Goal: Transaction & Acquisition: Purchase product/service

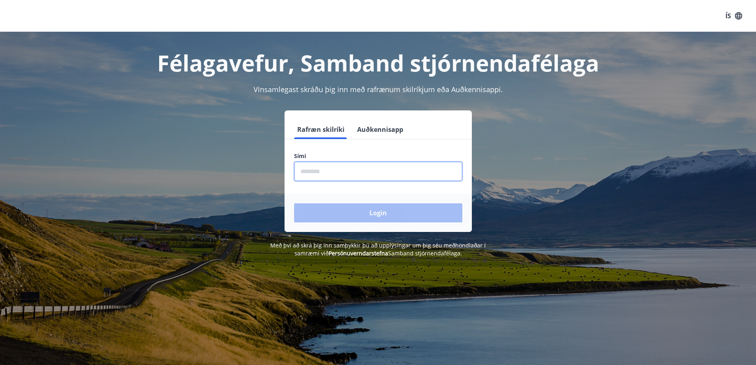
click at [315, 176] on input "phone" at bounding box center [378, 170] width 168 height 19
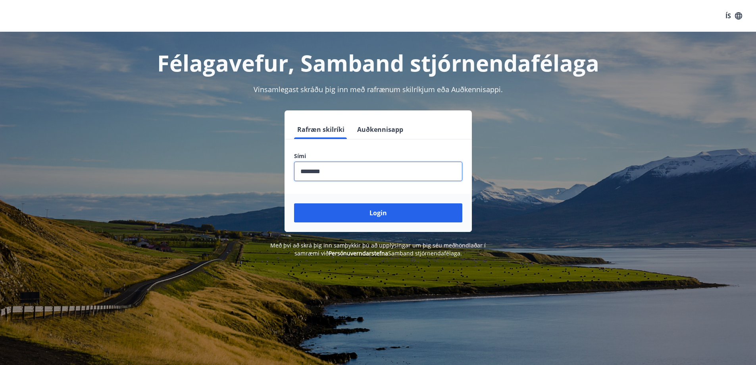
type input "********"
click at [294, 203] on button "Login" at bounding box center [378, 212] width 168 height 19
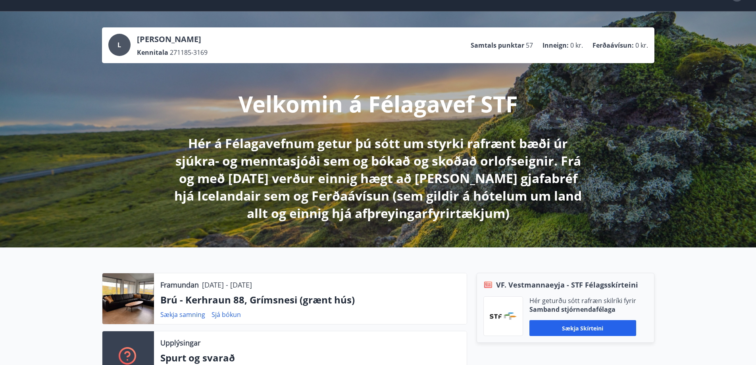
scroll to position [79, 0]
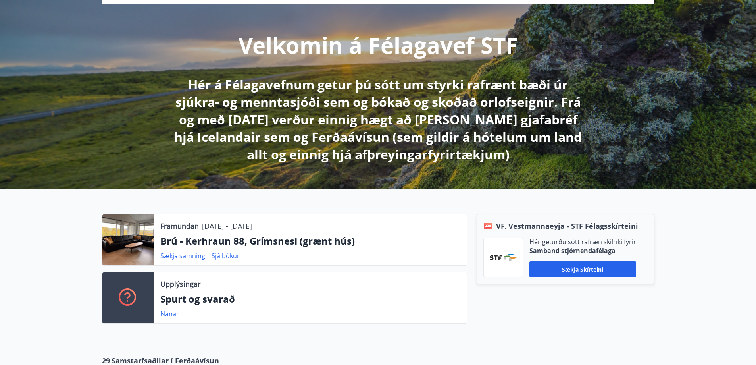
click at [127, 237] on div at bounding box center [128, 239] width 52 height 51
click at [330, 245] on p "Brú - Kerhraun 88, Grímsnesi (grænt hús)" at bounding box center [310, 240] width 300 height 13
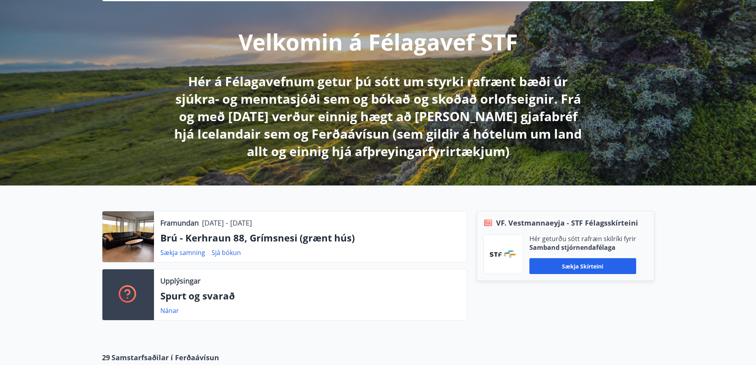
scroll to position [119, 0]
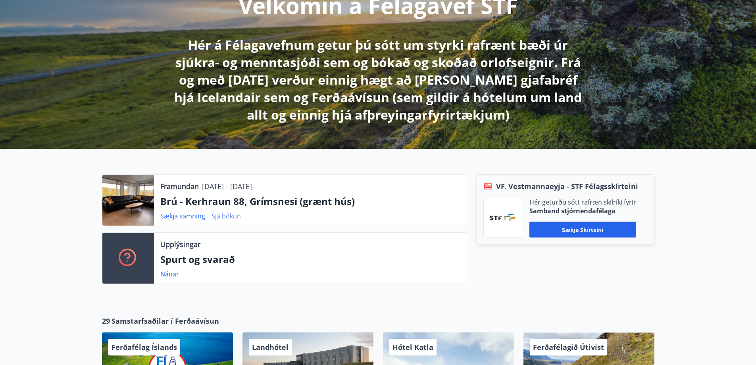
click at [223, 218] on link "Sjá bókun" at bounding box center [225, 215] width 29 height 9
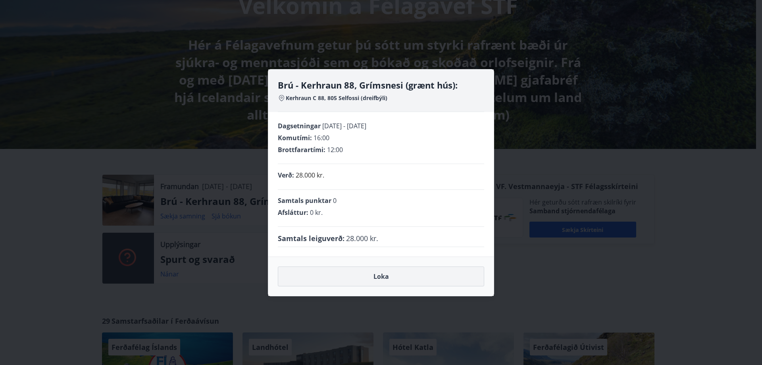
click at [386, 274] on button "Loka" at bounding box center [381, 276] width 206 height 20
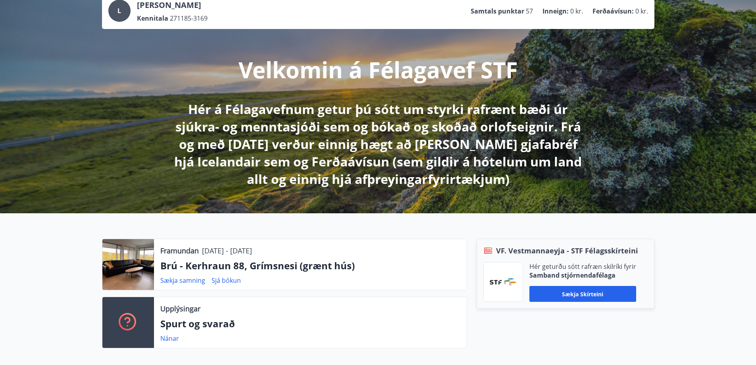
scroll to position [0, 0]
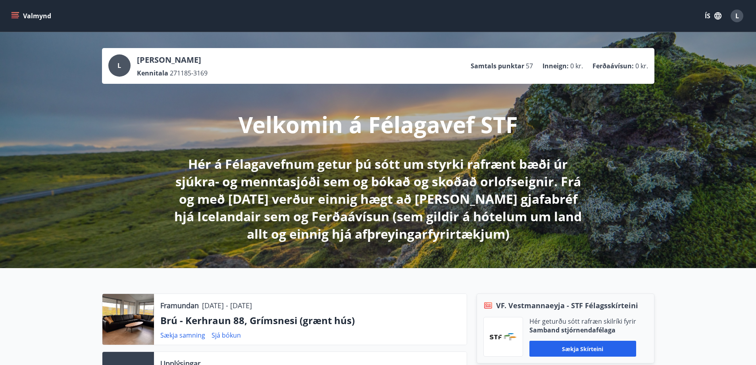
click at [25, 16] on button "Valmynd" at bounding box center [32, 16] width 45 height 14
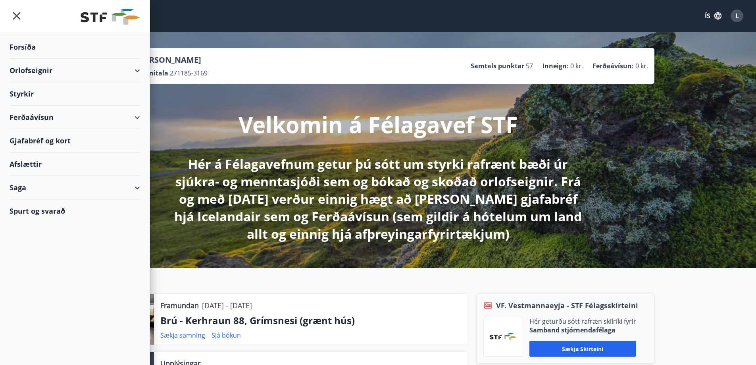
click at [33, 71] on div "Orlofseignir" at bounding box center [75, 70] width 130 height 23
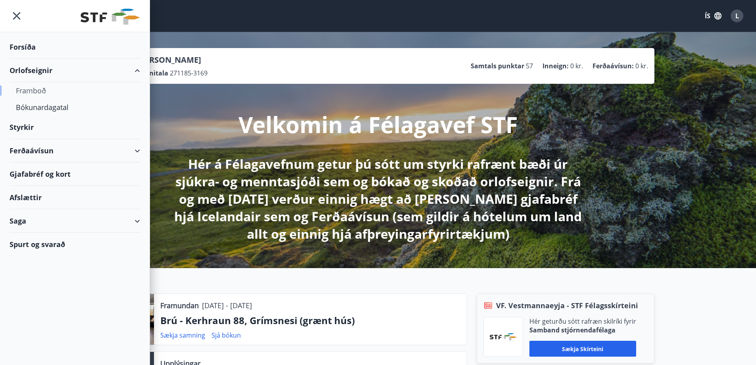
click at [36, 97] on div "Framboð" at bounding box center [75, 90] width 118 height 17
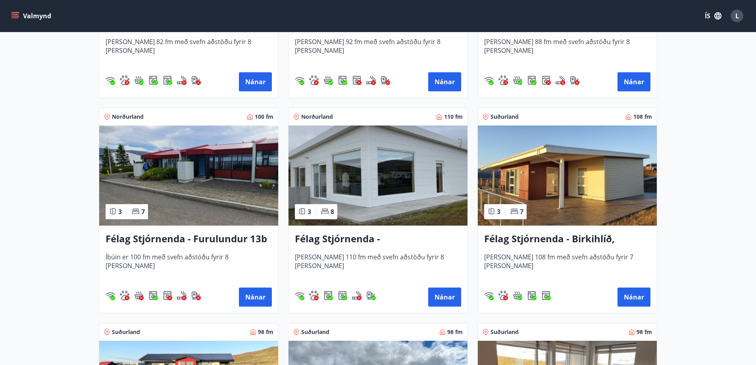
scroll to position [1587, 0]
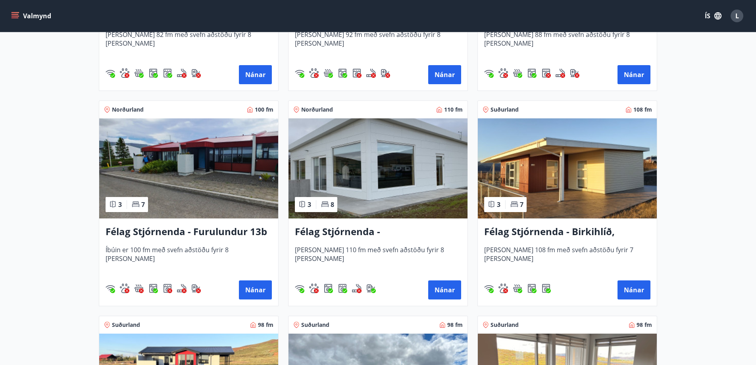
click at [566, 175] on img at bounding box center [567, 168] width 179 height 100
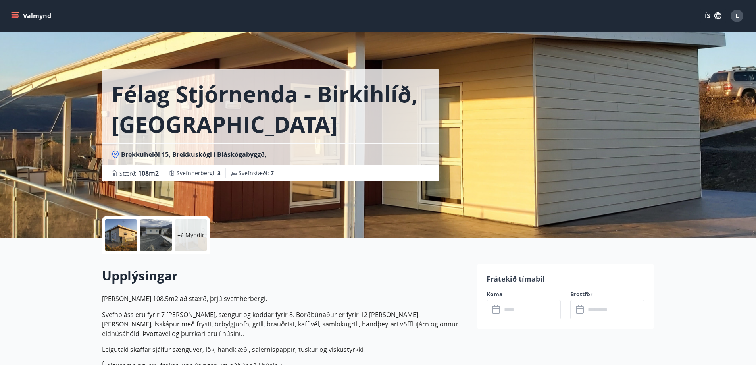
click at [35, 17] on button "Valmynd" at bounding box center [32, 16] width 45 height 14
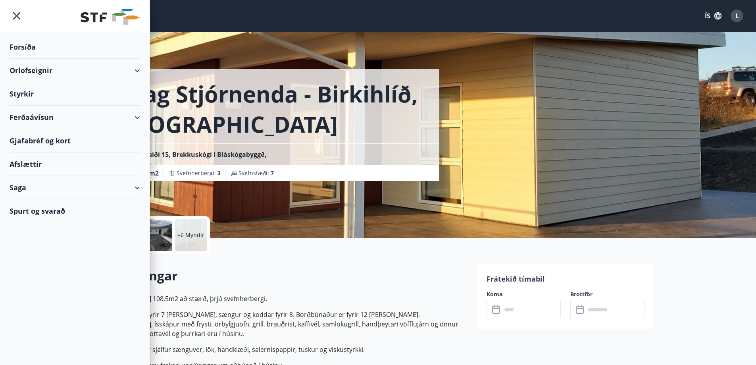
click at [12, 18] on icon "menu" at bounding box center [17, 16] width 14 height 14
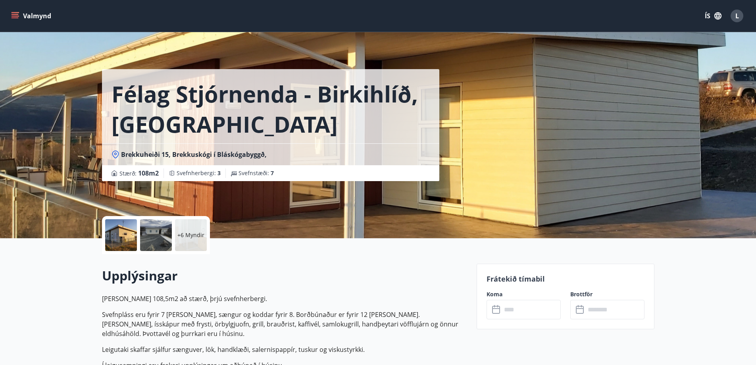
click at [156, 237] on div at bounding box center [156, 235] width 32 height 32
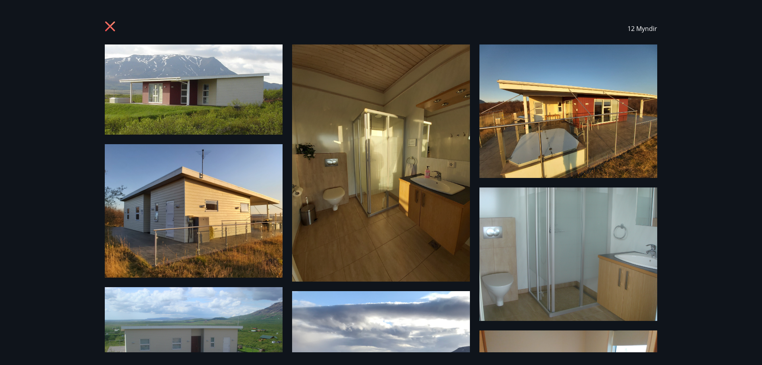
click at [111, 25] on icon at bounding box center [110, 26] width 10 height 10
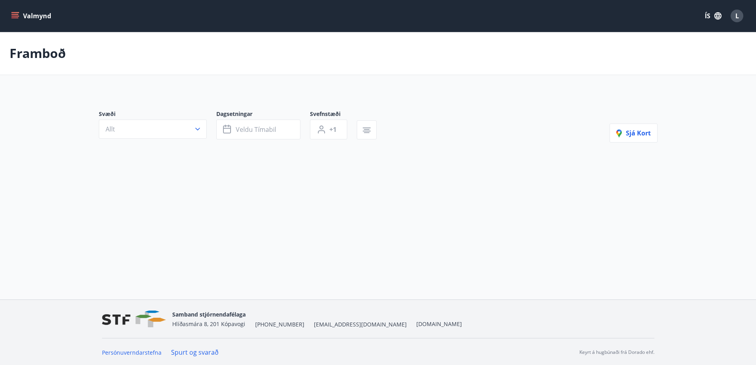
scroll to position [1, 0]
click at [198, 132] on button "Allt" at bounding box center [153, 127] width 108 height 19
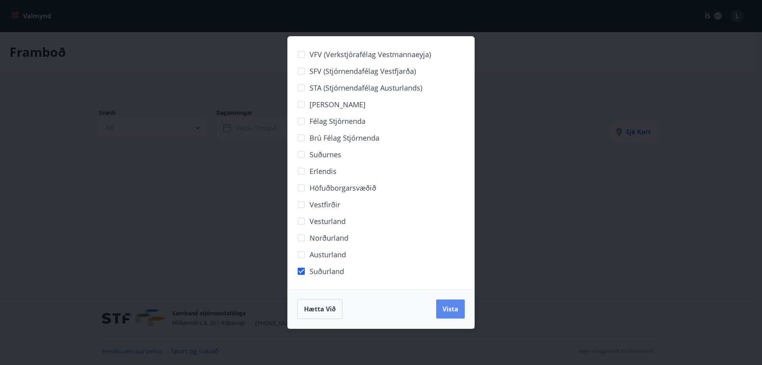
drag, startPoint x: 464, startPoint y: 318, endPoint x: 450, endPoint y: 309, distance: 16.7
click at [464, 318] on div "Hætta við Vista" at bounding box center [381, 308] width 186 height 39
click at [450, 309] on span "Vista" at bounding box center [450, 308] width 16 height 9
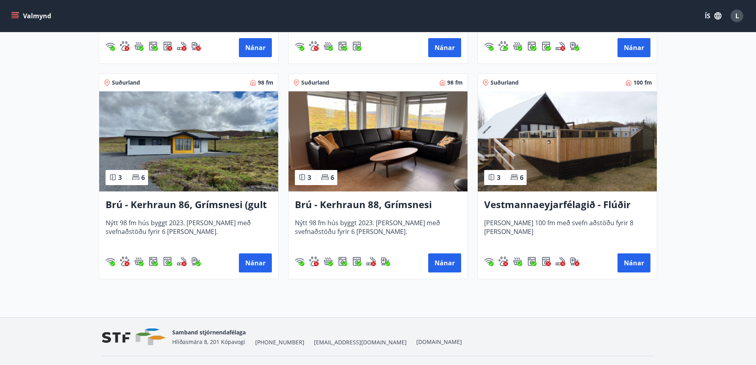
scroll to position [358, 0]
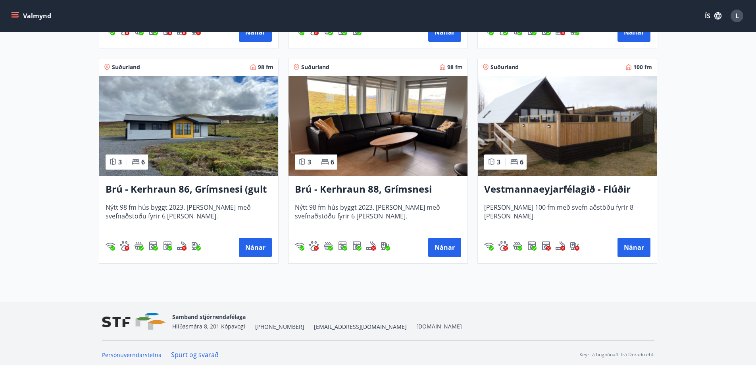
click at [370, 130] on img at bounding box center [377, 126] width 179 height 100
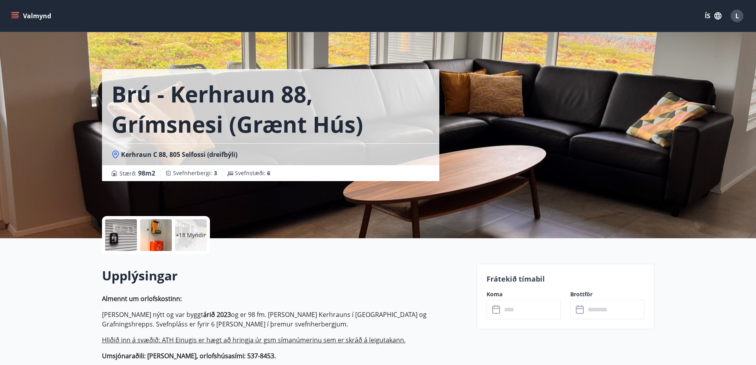
click at [180, 235] on p "+18 Myndir" at bounding box center [191, 235] width 30 height 8
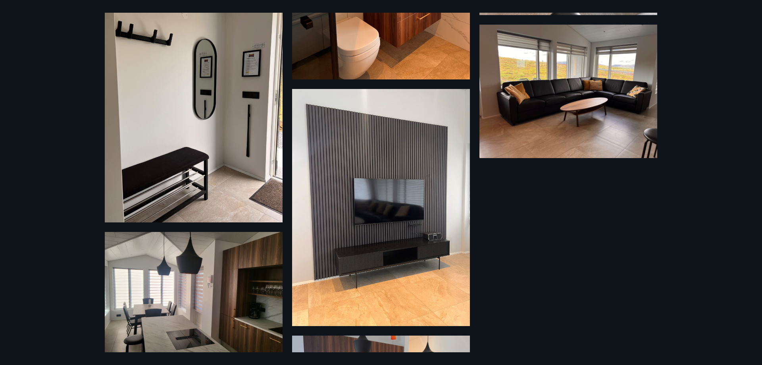
scroll to position [1552, 0]
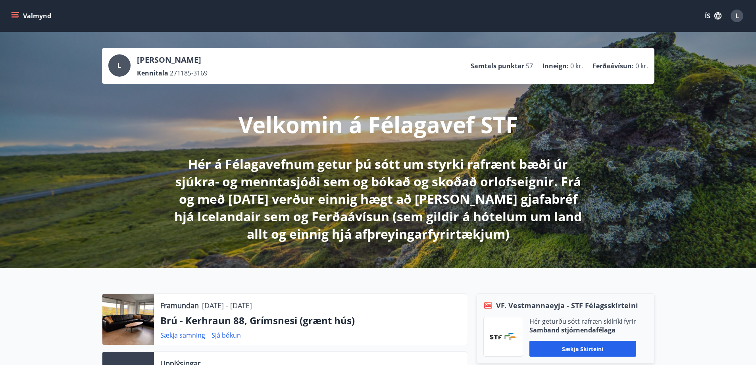
click at [25, 14] on button "Valmynd" at bounding box center [32, 16] width 45 height 14
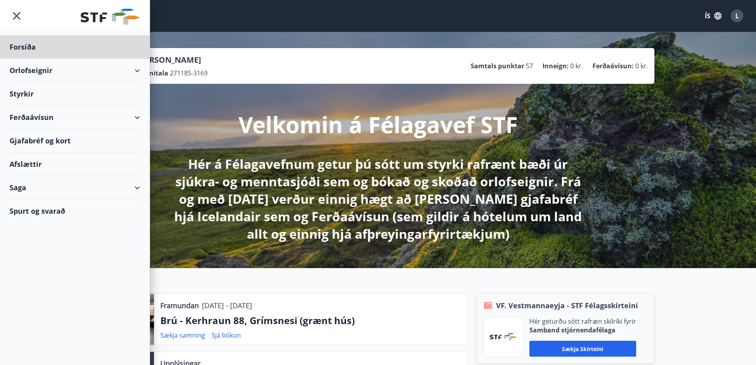
click at [33, 88] on div "Styrkir" at bounding box center [75, 93] width 130 height 23
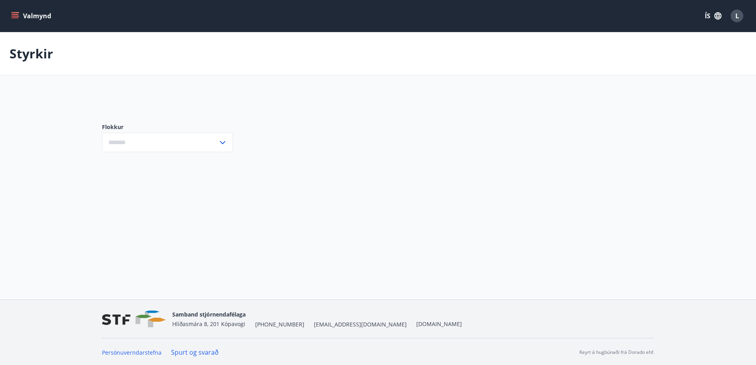
type input "***"
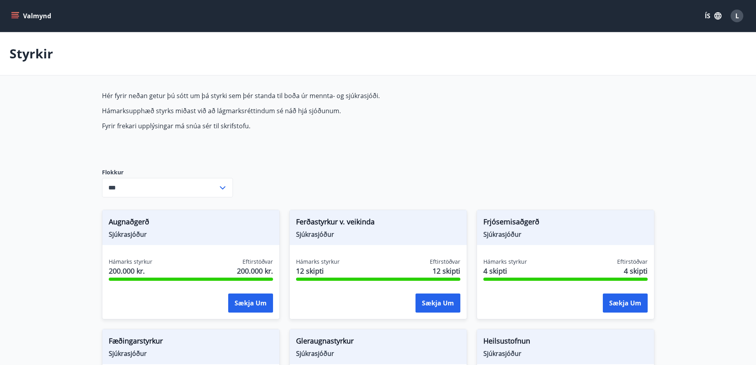
click at [33, 21] on button "Valmynd" at bounding box center [32, 16] width 45 height 14
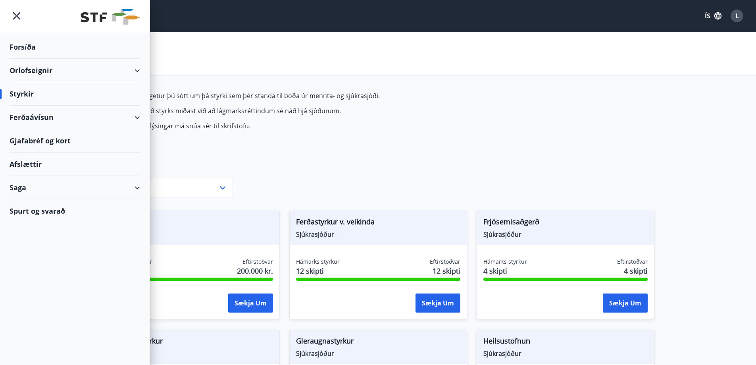
click at [60, 188] on div "Saga" at bounding box center [75, 187] width 130 height 23
click at [35, 296] on div "Styrkjasaga" at bounding box center [75, 290] width 118 height 17
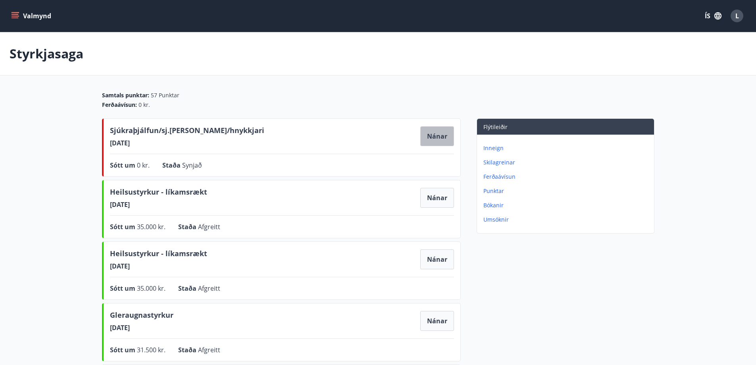
click at [432, 136] on button "Nánar" at bounding box center [437, 136] width 34 height 20
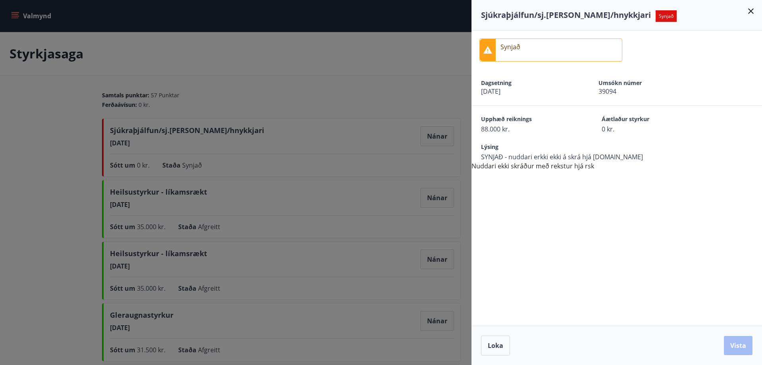
click at [752, 10] on icon at bounding box center [751, 11] width 6 height 6
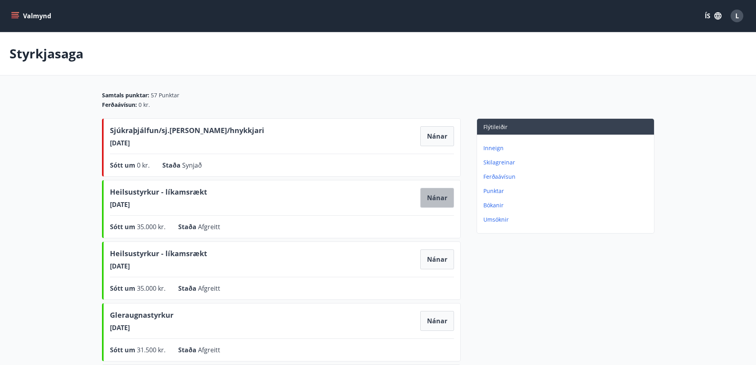
click at [442, 198] on button "Nánar" at bounding box center [437, 198] width 34 height 20
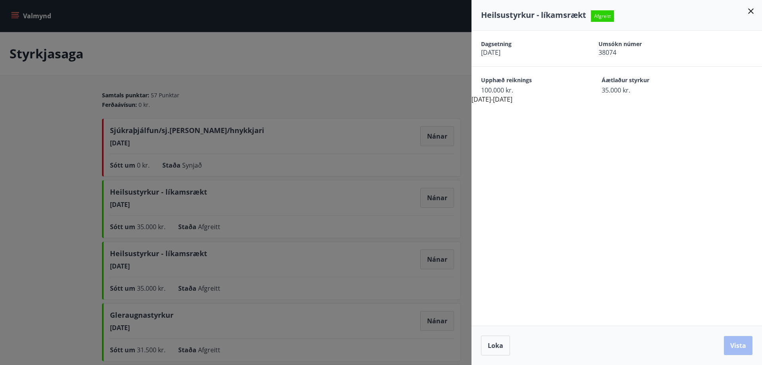
click at [749, 13] on icon at bounding box center [751, 11] width 10 height 10
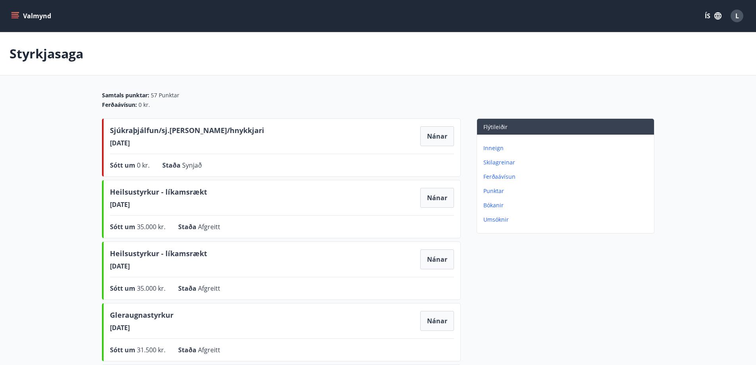
click at [499, 178] on p "Ferðaávísun" at bounding box center [566, 177] width 167 height 8
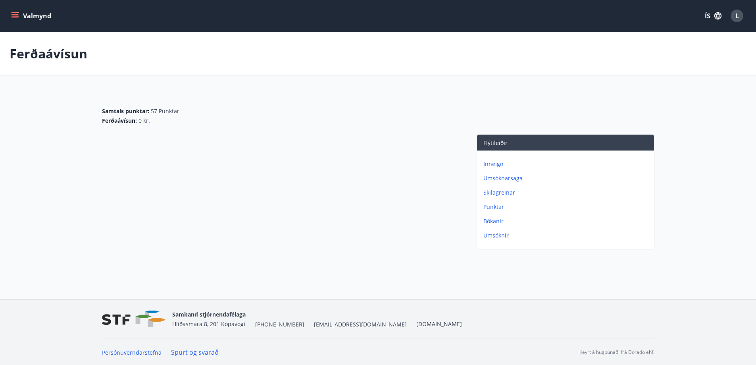
click at [21, 15] on button "Valmynd" at bounding box center [32, 16] width 45 height 14
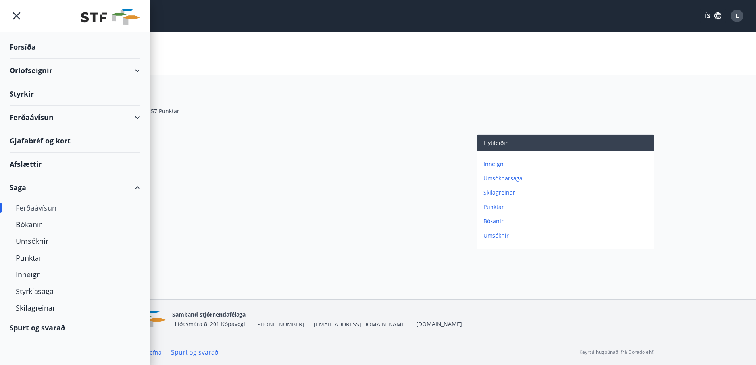
click at [36, 207] on div "Ferðaávísun" at bounding box center [75, 207] width 118 height 17
click at [34, 205] on div "Ferðaávísun" at bounding box center [75, 207] width 118 height 17
click at [29, 120] on div "Ferðaávísun" at bounding box center [75, 117] width 130 height 23
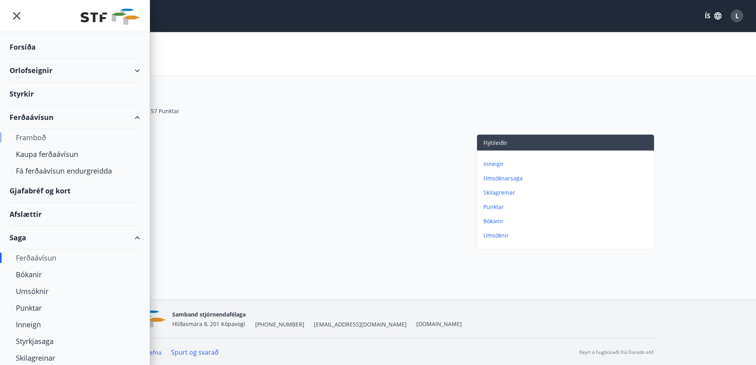
click at [40, 136] on div "Framboð" at bounding box center [75, 137] width 118 height 17
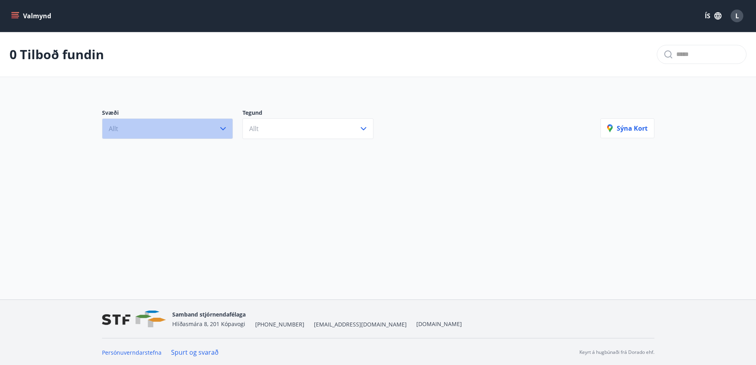
click at [173, 125] on button "Allt" at bounding box center [167, 128] width 131 height 21
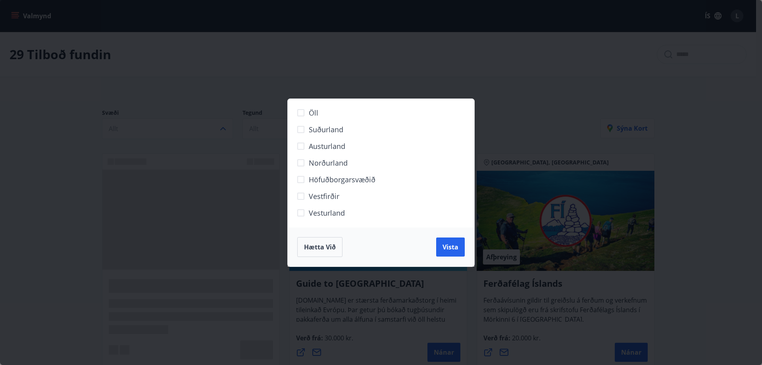
click at [312, 246] on span "Hætta við" at bounding box center [320, 246] width 32 height 9
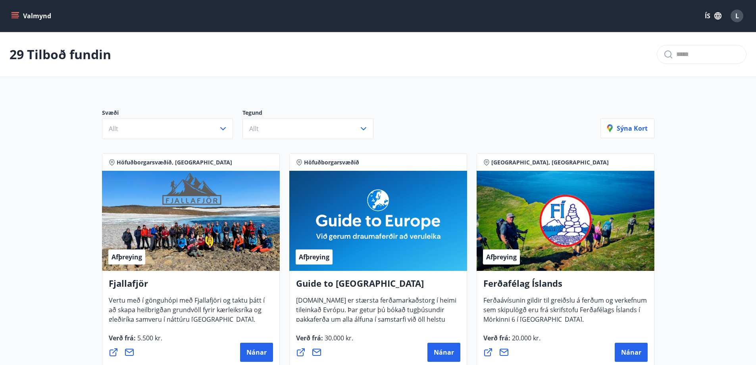
click at [6, 11] on div "Valmynd ÍS L" at bounding box center [378, 16] width 756 height 32
click at [11, 13] on icon "menu" at bounding box center [15, 16] width 8 height 8
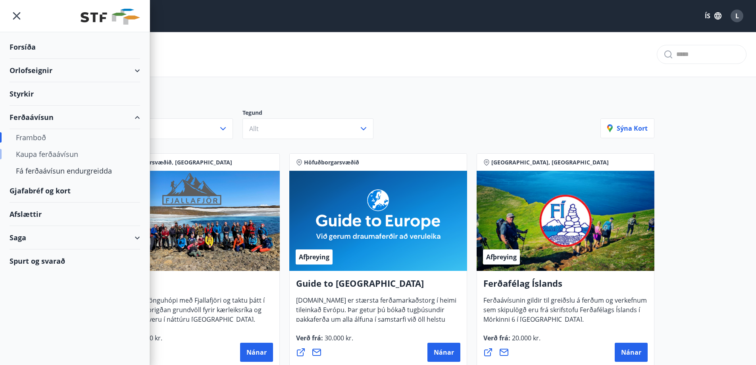
click at [51, 153] on div "Kaupa ferðaávísun" at bounding box center [75, 154] width 118 height 17
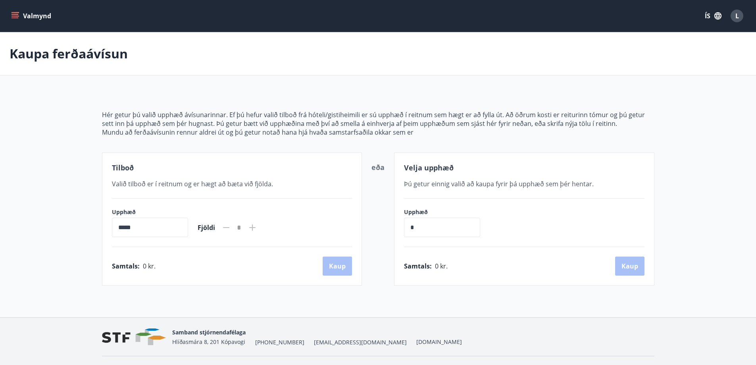
click at [257, 229] on icon at bounding box center [253, 228] width 10 height 10
click at [257, 228] on icon at bounding box center [253, 228] width 10 height 10
click at [12, 14] on icon "menu" at bounding box center [15, 14] width 7 height 1
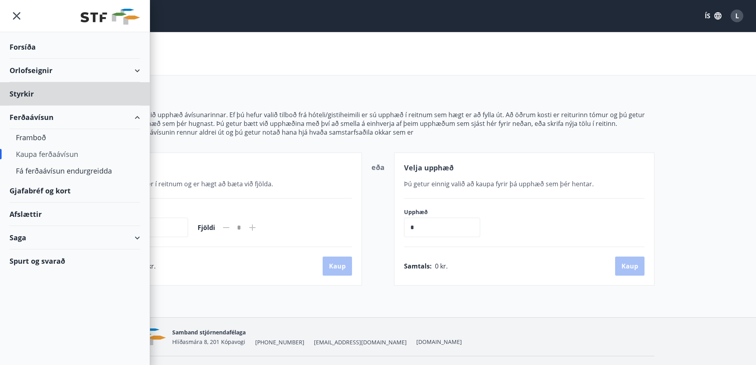
click at [25, 42] on div "Forsíða" at bounding box center [75, 46] width 130 height 23
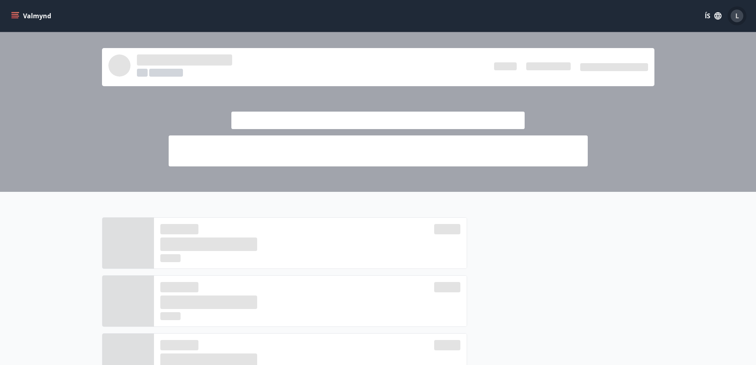
click at [735, 15] on span "L" at bounding box center [737, 16] width 4 height 9
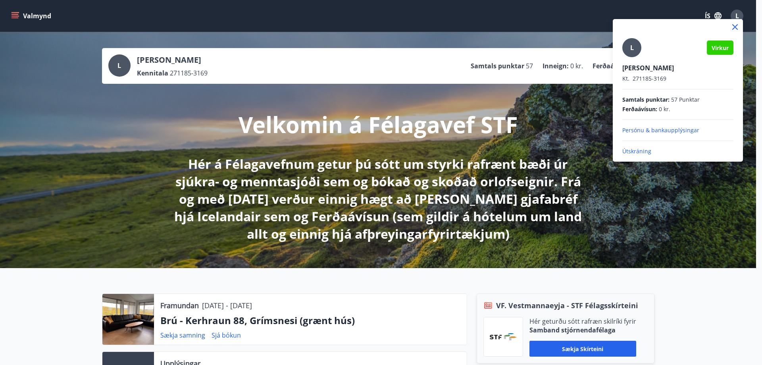
click at [735, 15] on div at bounding box center [381, 182] width 762 height 365
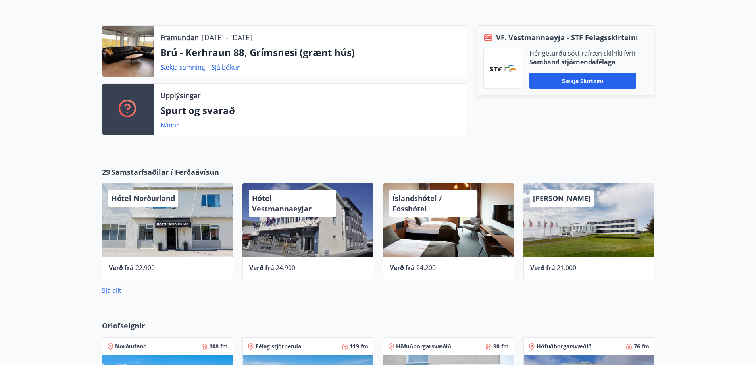
scroll to position [278, 0]
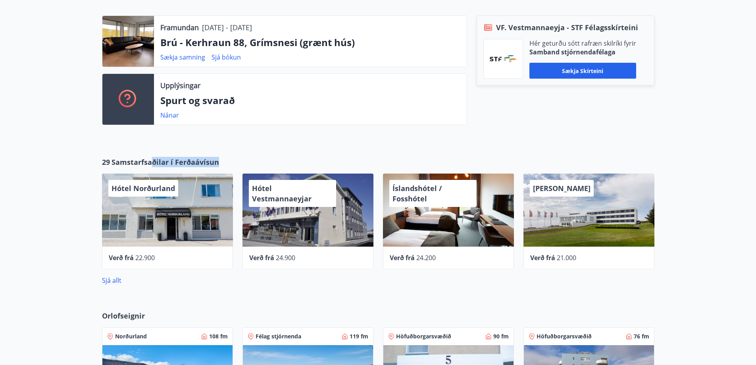
drag, startPoint x: 226, startPoint y: 161, endPoint x: 147, endPoint y: 161, distance: 79.7
click at [149, 161] on div "29 Samstarfsaðilar í Ferðaávísun" at bounding box center [378, 162] width 552 height 10
drag, startPoint x: 101, startPoint y: 163, endPoint x: 208, endPoint y: 163, distance: 107.5
click at [208, 163] on div "29 Samstarfsaðilar í Ferðaávísun Hótel Norðurland Verð frá 22.900 Hótel Vestman…" at bounding box center [377, 221] width 571 height 128
click at [223, 161] on div "29 Samstarfsaðilar í Ferðaávísun" at bounding box center [378, 162] width 552 height 10
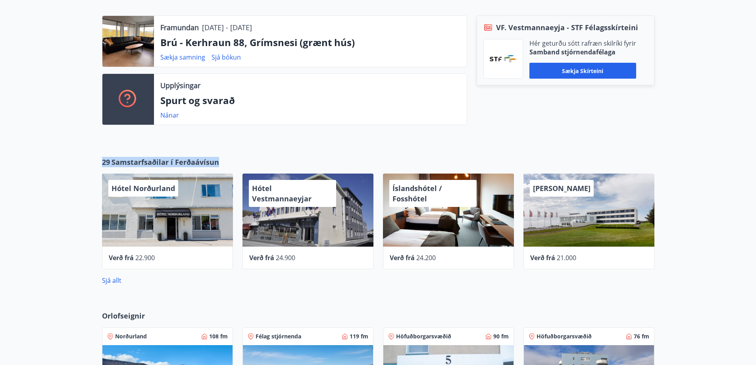
drag, startPoint x: 220, startPoint y: 161, endPoint x: 103, endPoint y: 162, distance: 117.0
click at [103, 162] on div "29 Samstarfsaðilar í Ferðaávísun" at bounding box center [378, 162] width 552 height 10
